Goal: Find specific page/section: Find specific page/section

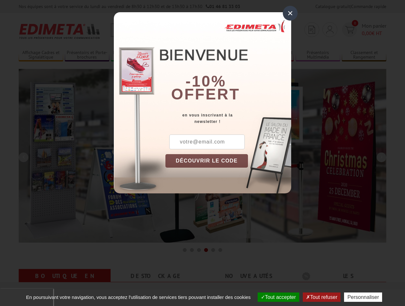
click at [275, 297] on button "Tout accepter" at bounding box center [278, 297] width 42 height 9
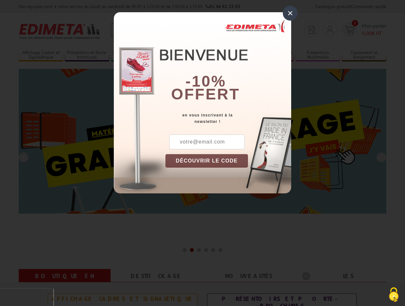
click at [290, 13] on div "×" at bounding box center [289, 13] width 15 height 15
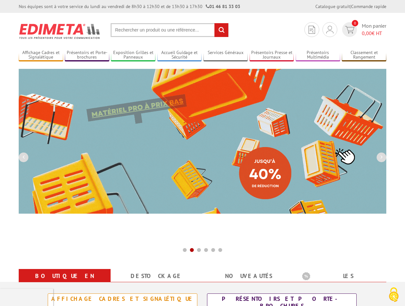
click at [0, 0] on div "Nos équipes sont à votre service du lundi au vendredi de 8h30 à 12h30 et de 13h…" at bounding box center [202, 6] width 405 height 13
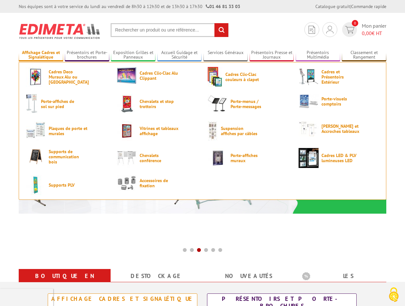
click at [41, 55] on link "Affichage Cadres et Signalétique" at bounding box center [41, 55] width 44 height 11
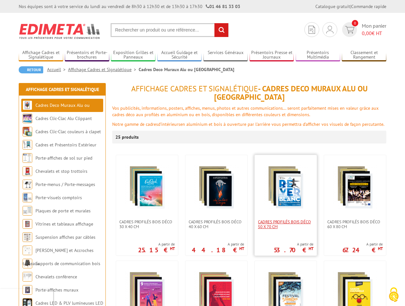
click at [285, 222] on span "Cadres Profilés Bois Déco 50 x 70 cm" at bounding box center [285, 225] width 55 height 10
